Goal: Check status: Check status

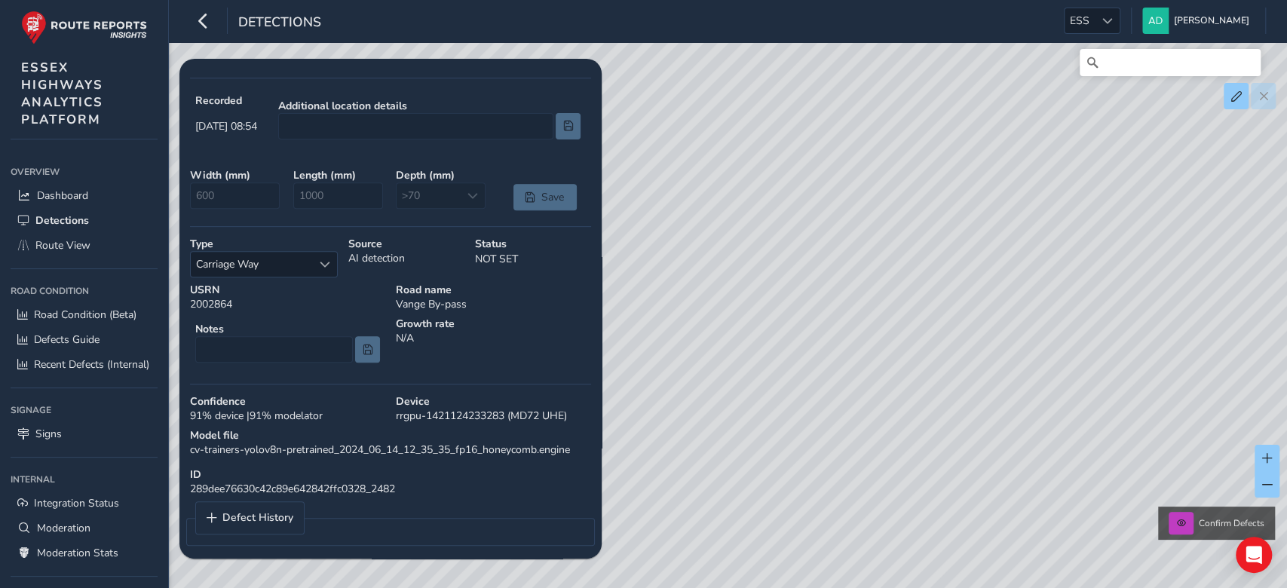
scroll to position [323, 0]
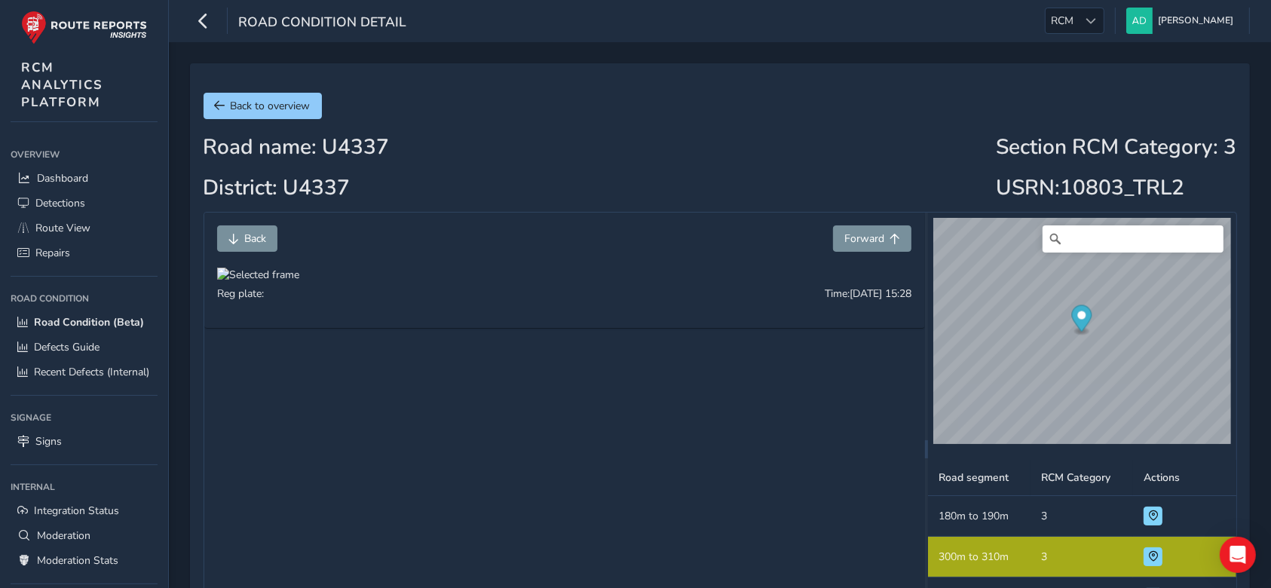
scroll to position [1, 0]
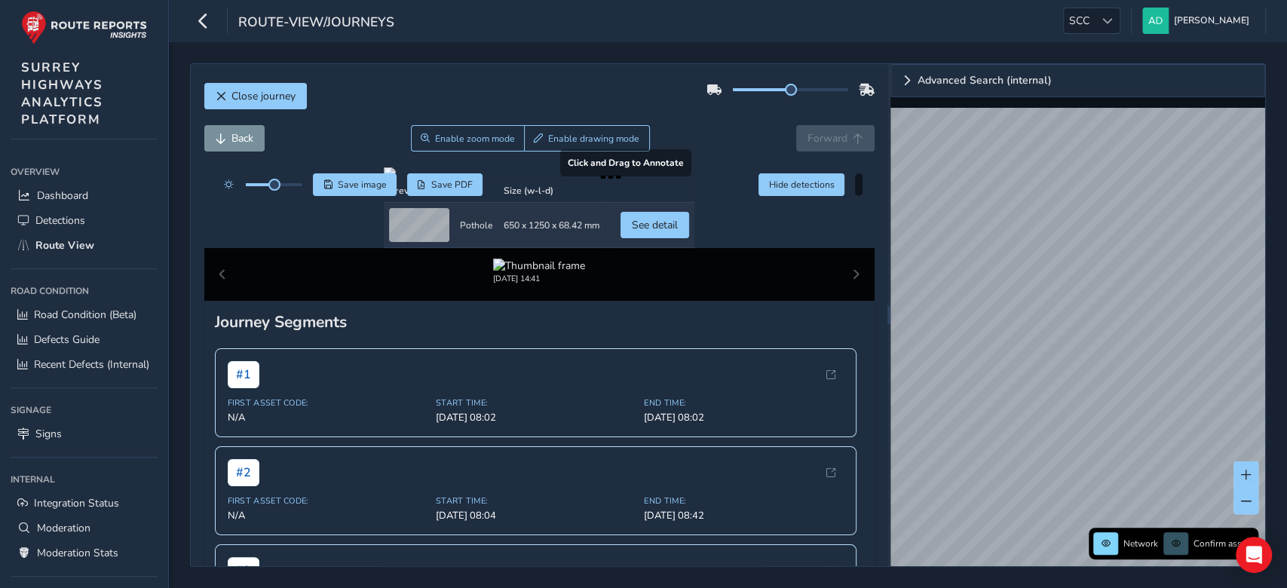
click at [483, 179] on div at bounding box center [539, 173] width 311 height 12
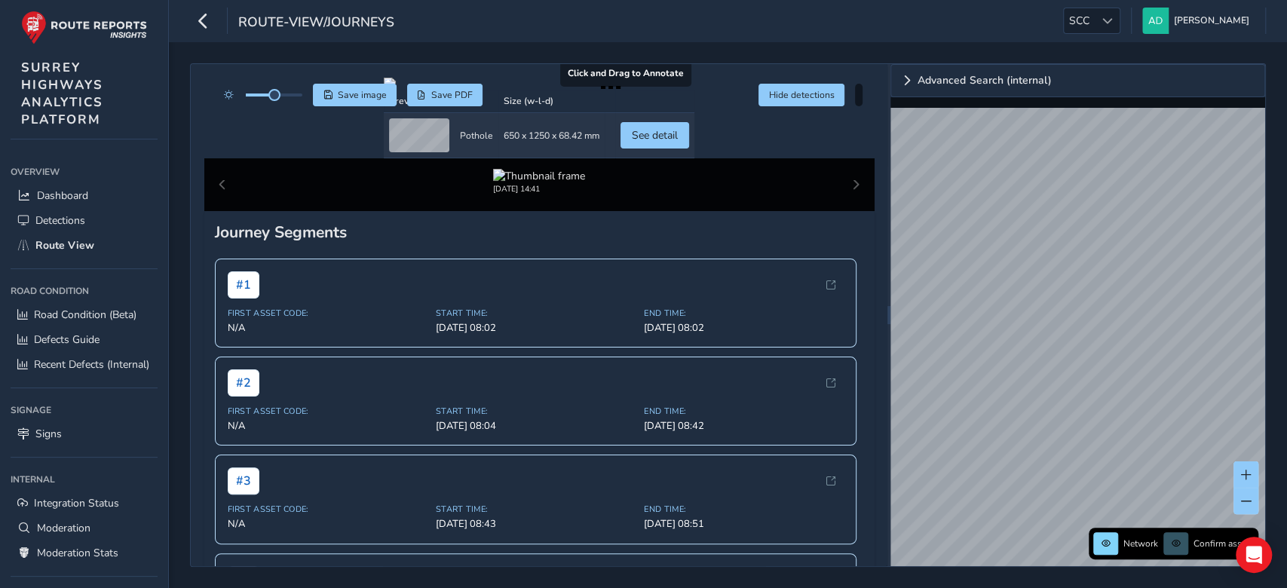
scroll to position [86, 0]
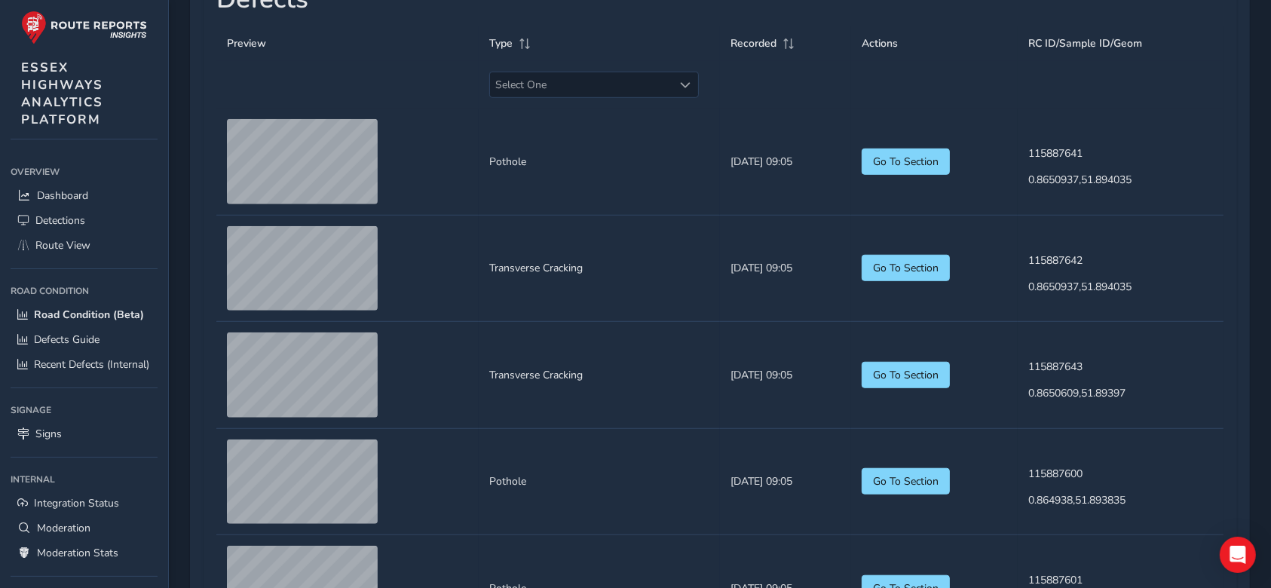
scroll to position [1013, 0]
